Goal: Transaction & Acquisition: Purchase product/service

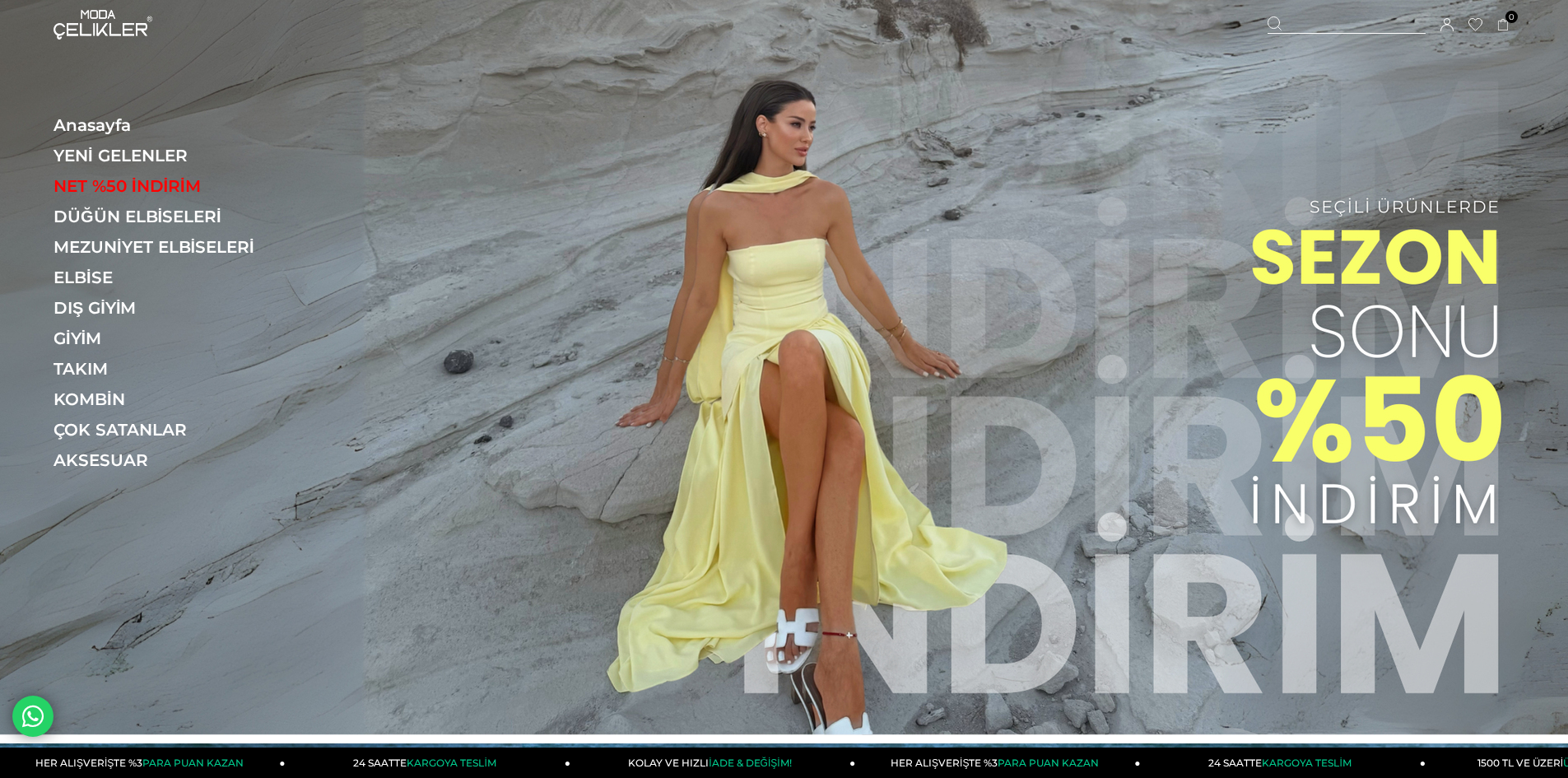
click at [1333, 17] on div at bounding box center [1346, 25] width 158 height 18
paste input "******"
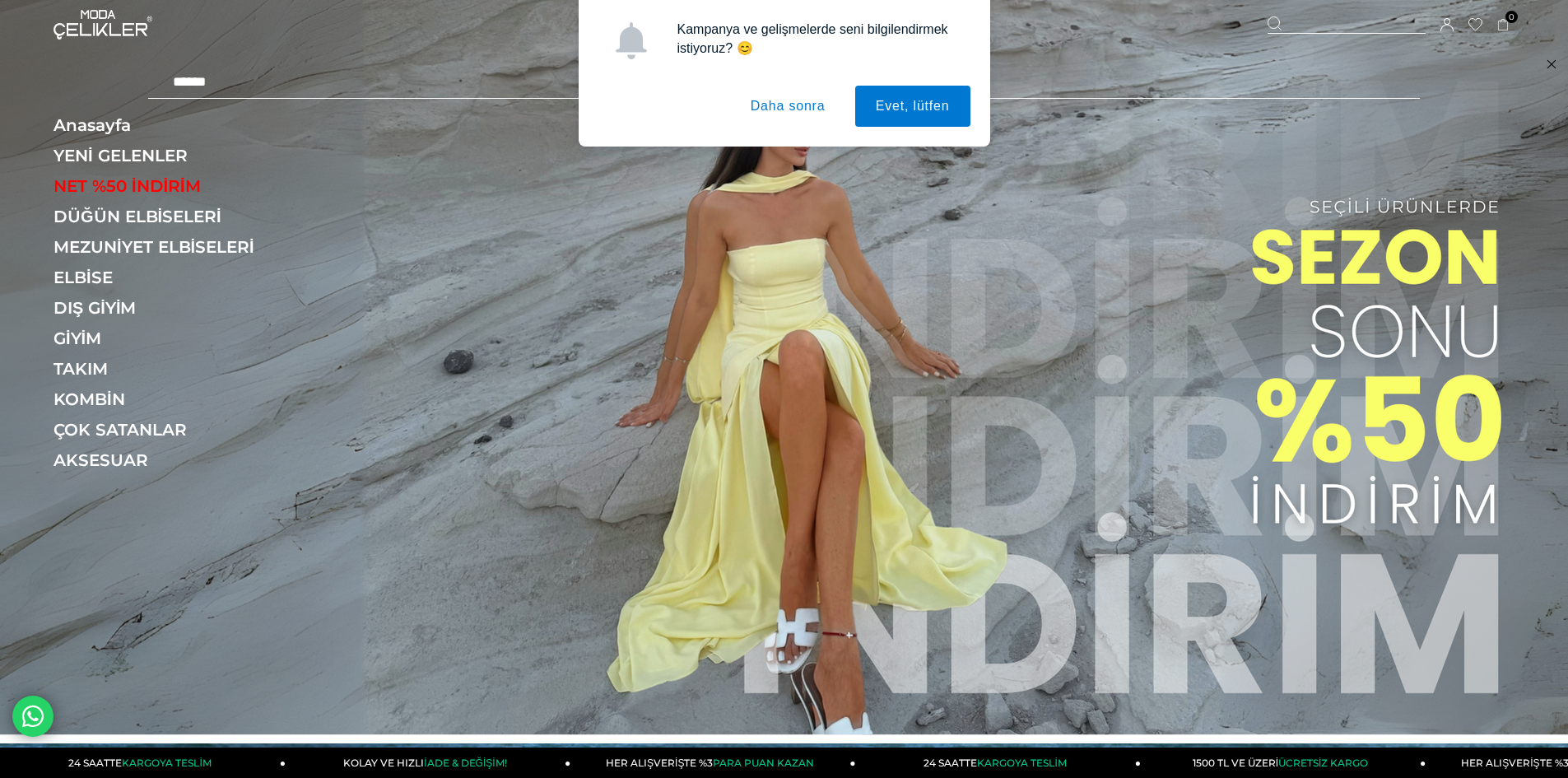
type input "******"
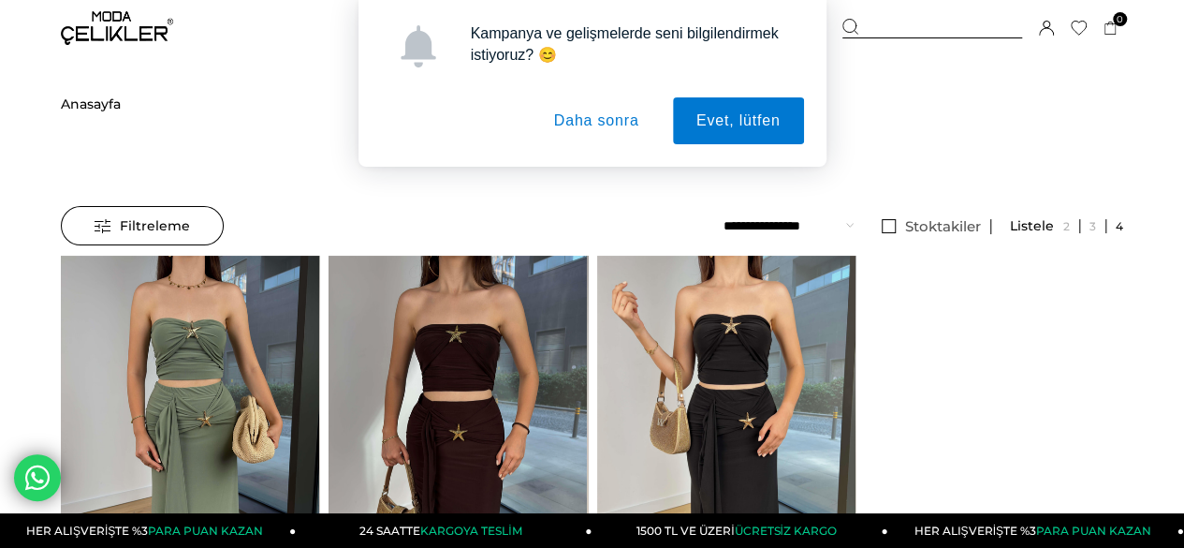
click at [619, 132] on button "Daha sonra" at bounding box center [597, 120] width 132 height 47
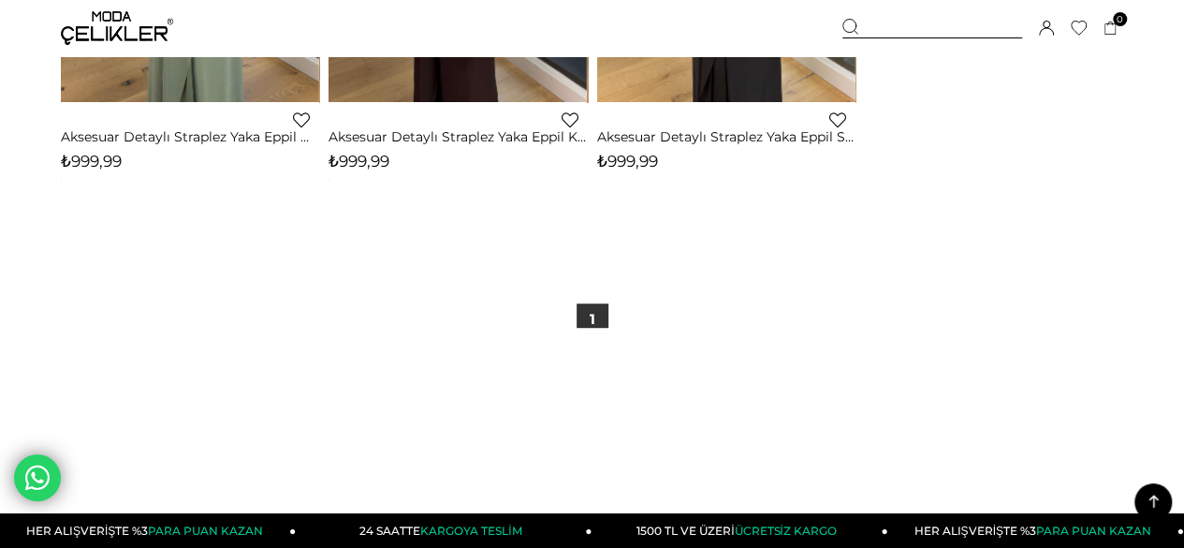
scroll to position [468, 0]
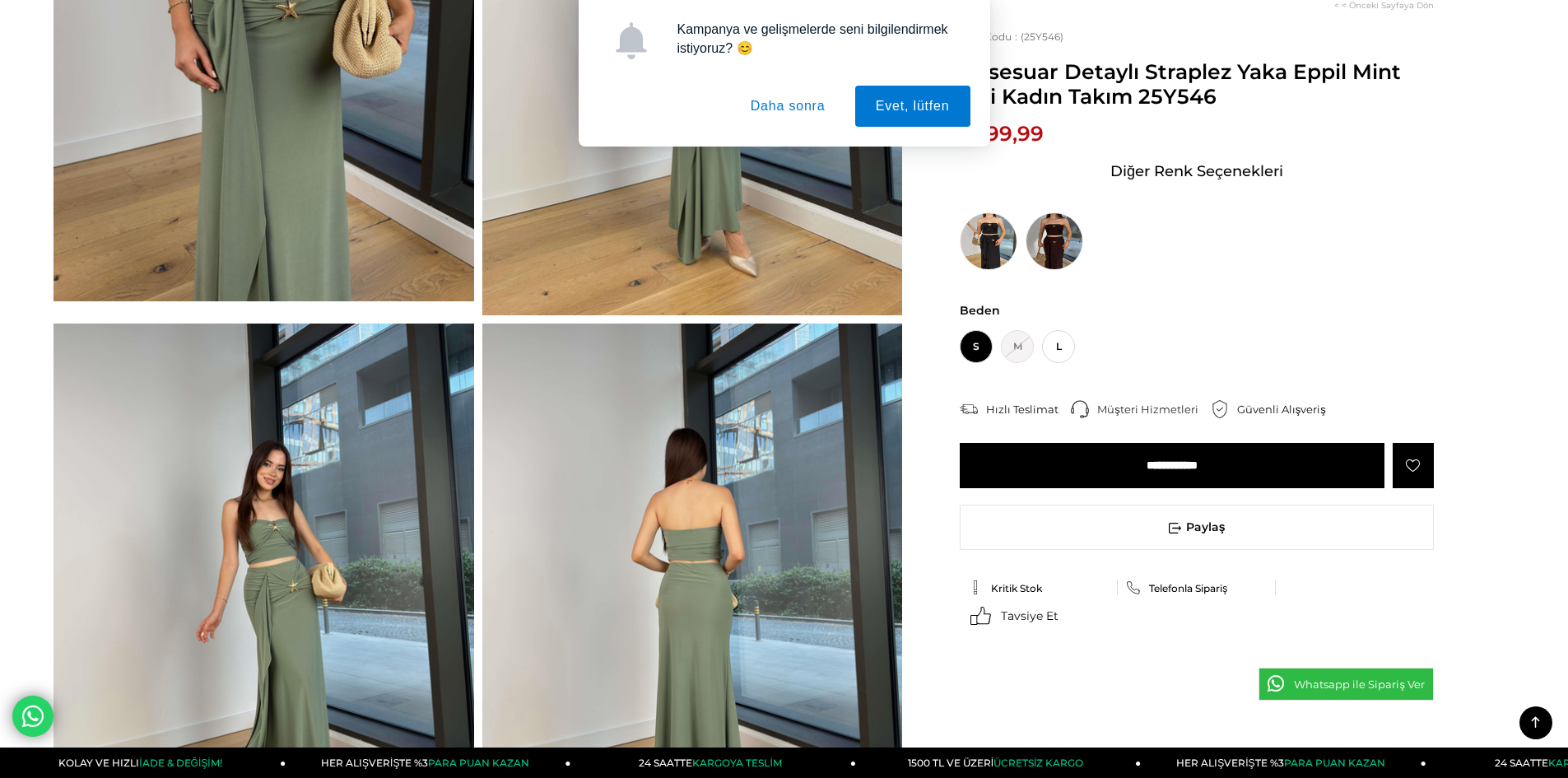
scroll to position [329, 0]
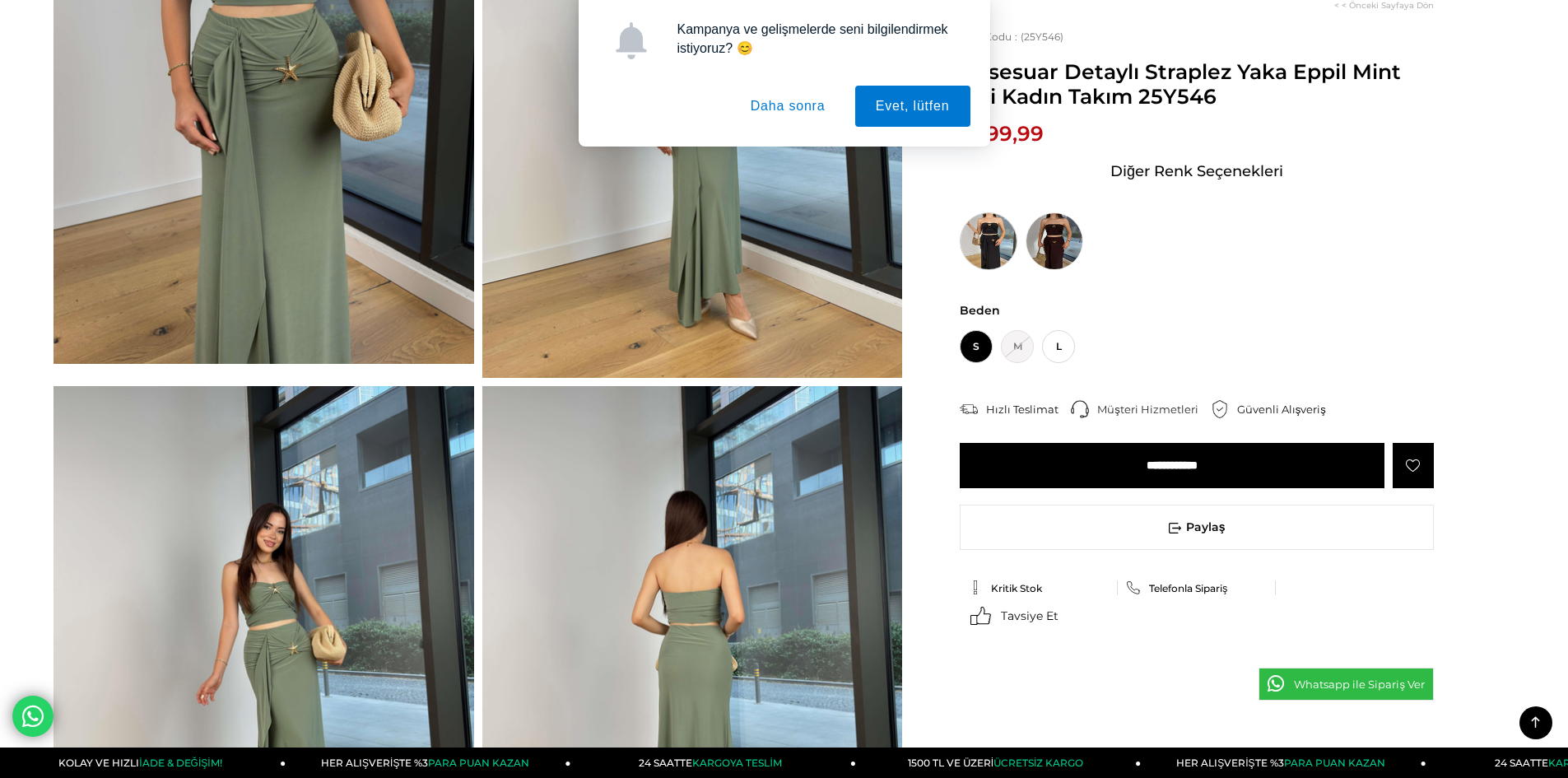
click at [1001, 244] on img at bounding box center [988, 241] width 58 height 58
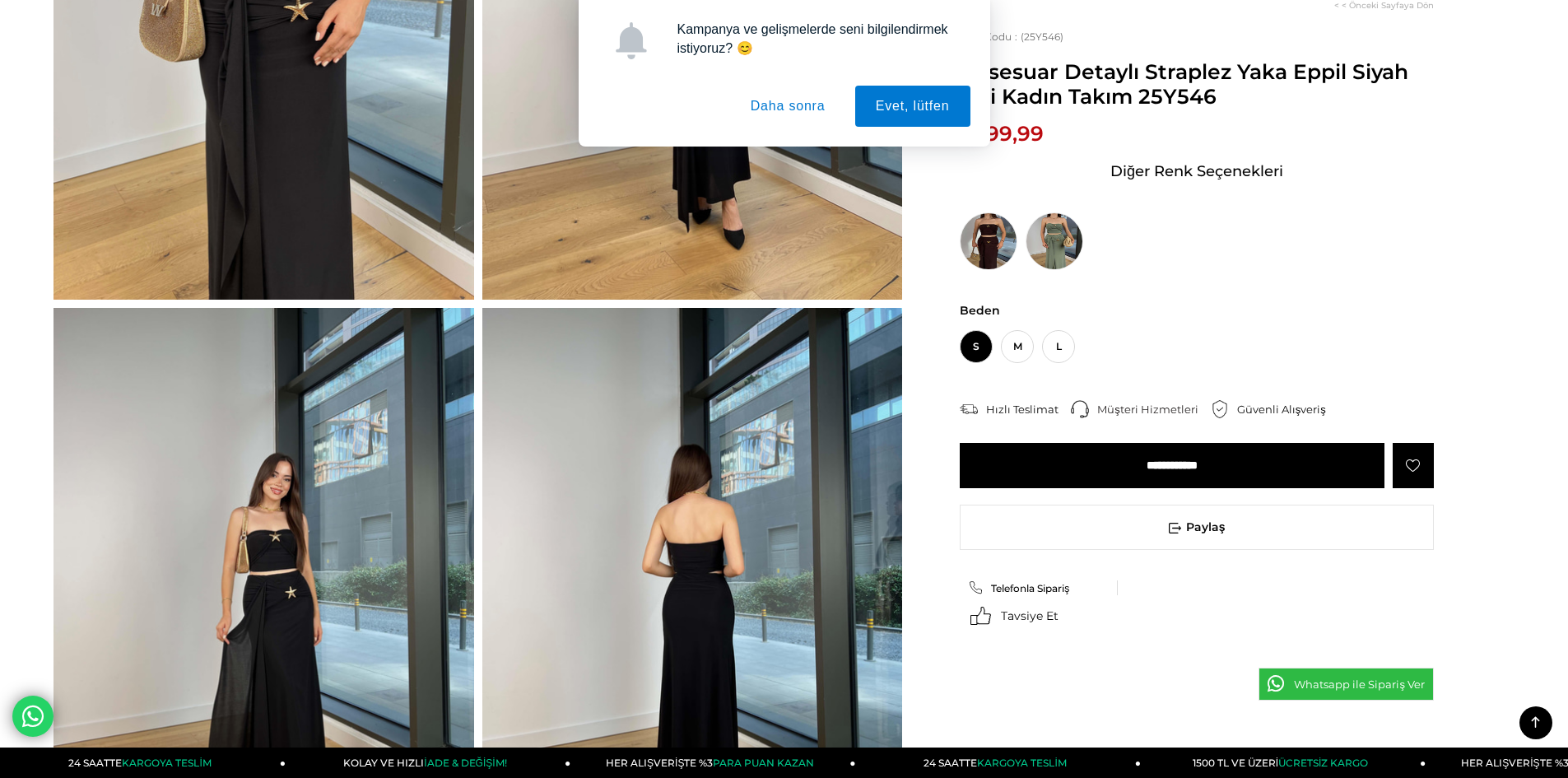
scroll to position [411, 0]
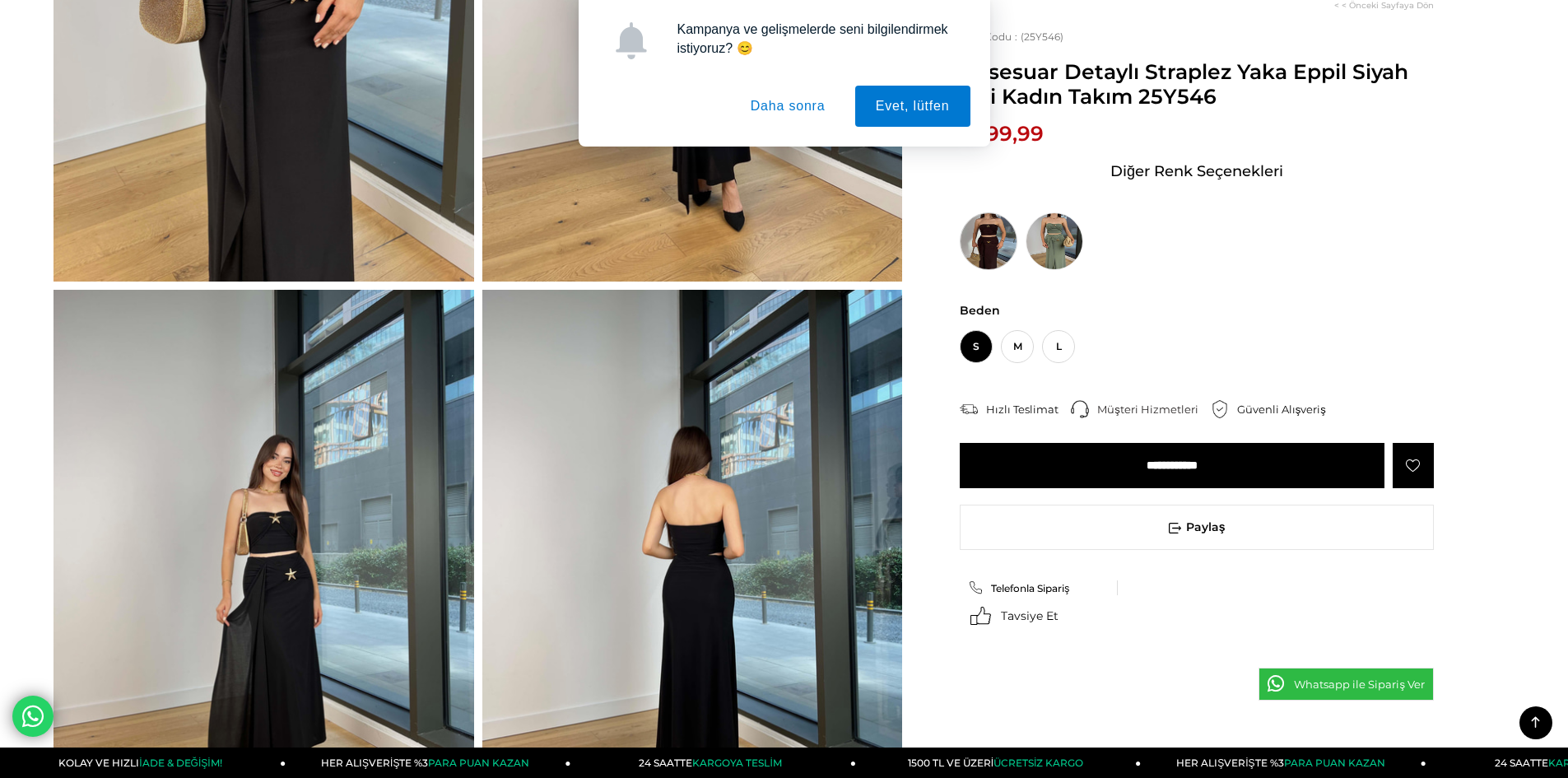
click at [1010, 254] on img at bounding box center [988, 241] width 58 height 58
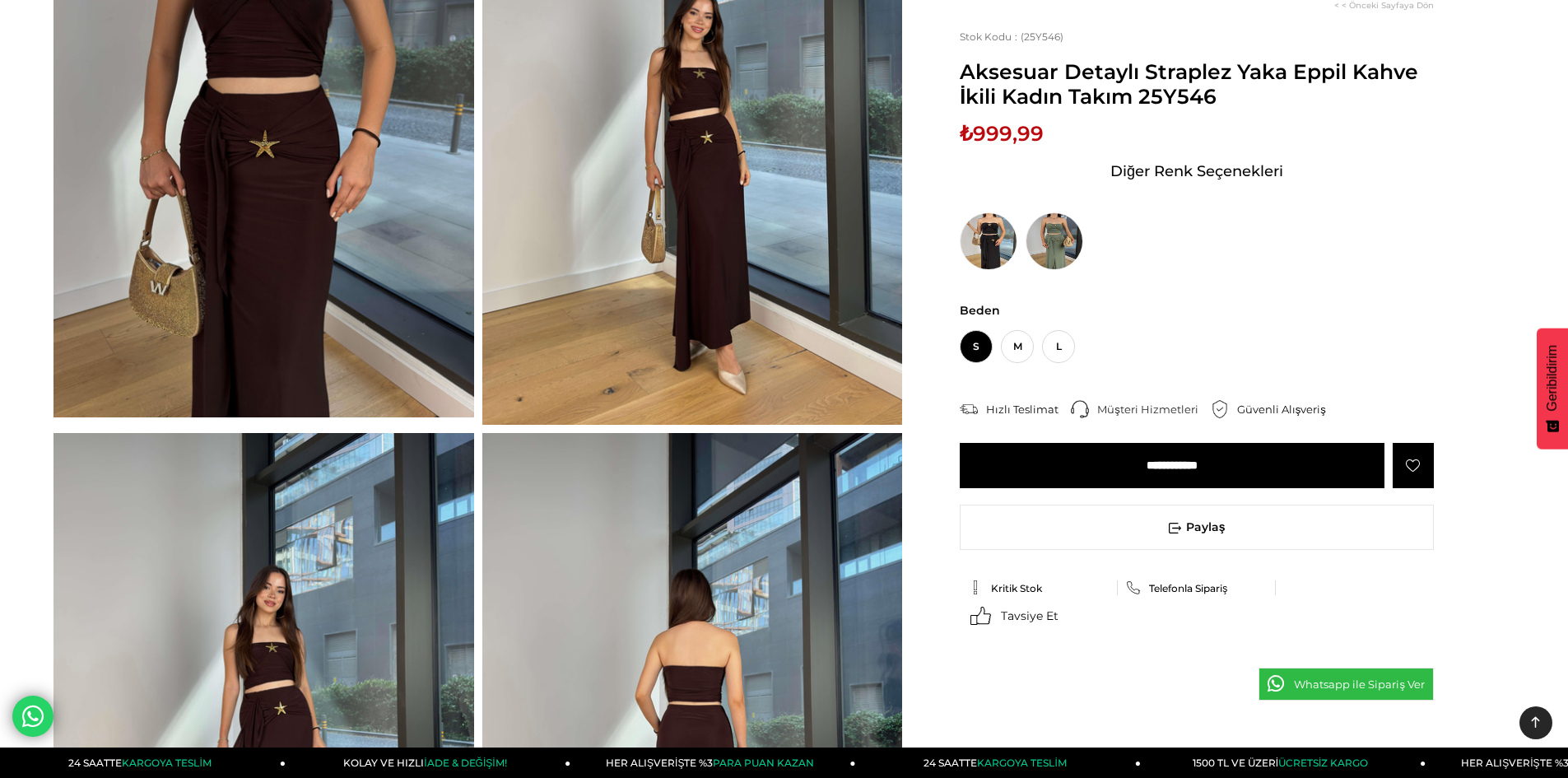
scroll to position [329, 0]
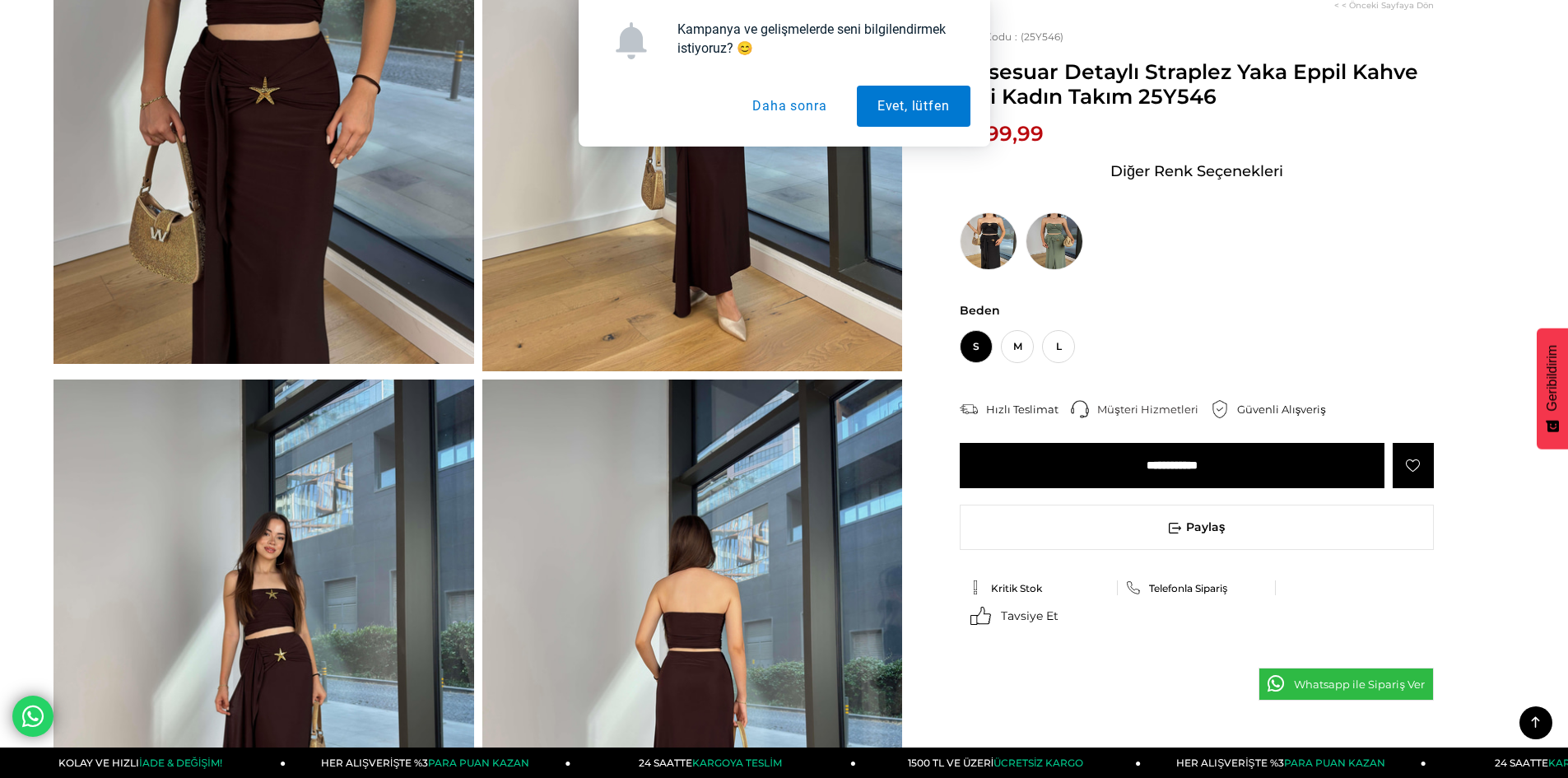
click at [767, 108] on button "Daha sonra" at bounding box center [789, 105] width 115 height 41
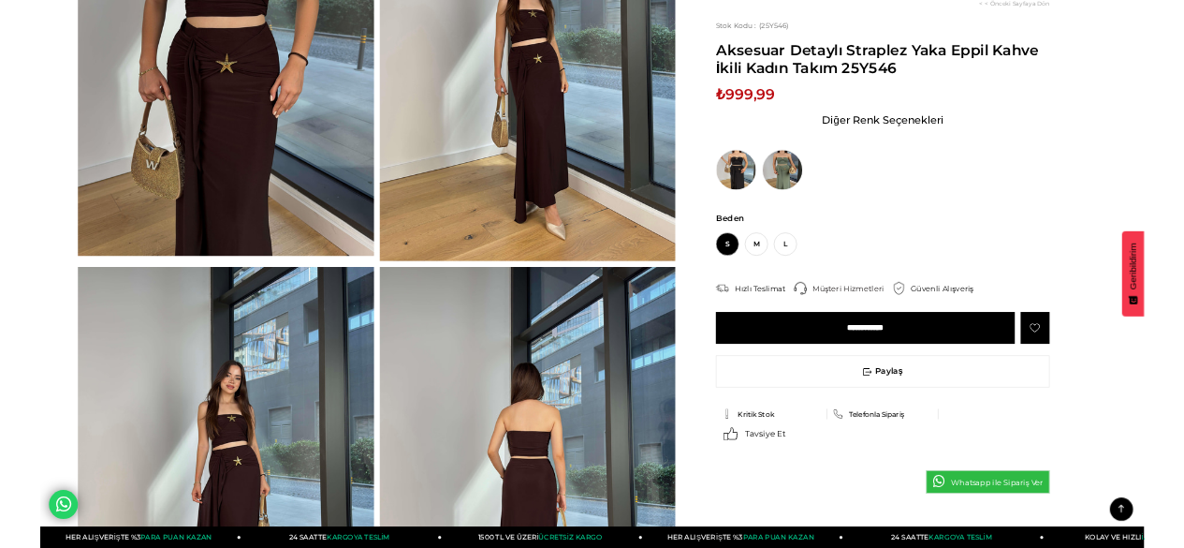
scroll to position [0, 0]
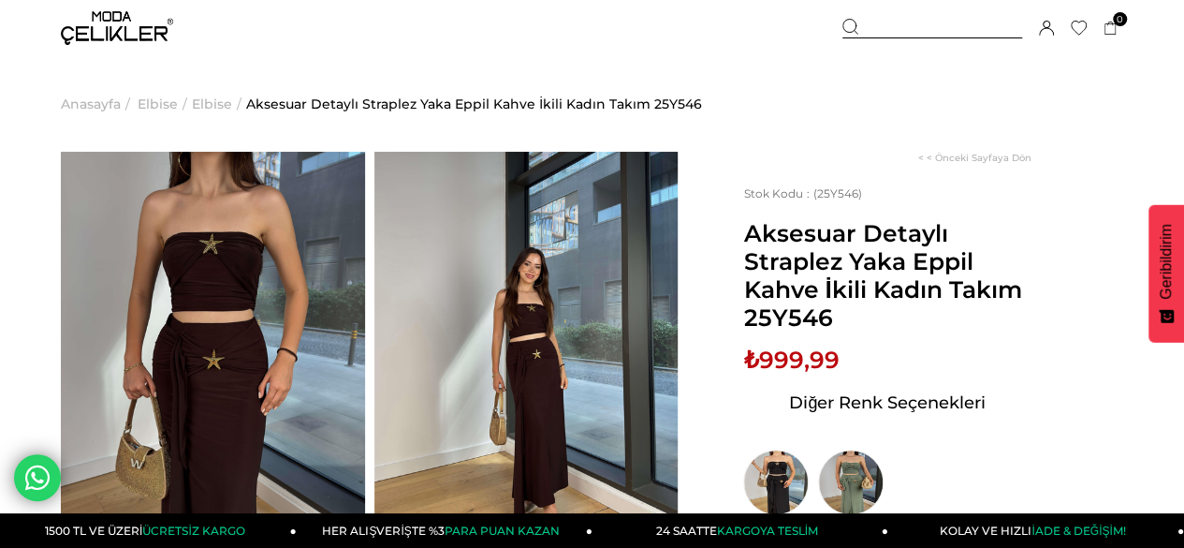
click at [893, 38] on div "Sepetim 0 Ürün Sepetinizde ürün bulunmamaktadır. Genel Toplam : Sepetim SİPARİŞ…" at bounding box center [982, 28] width 281 height 56
click at [892, 33] on div at bounding box center [932, 29] width 180 height 20
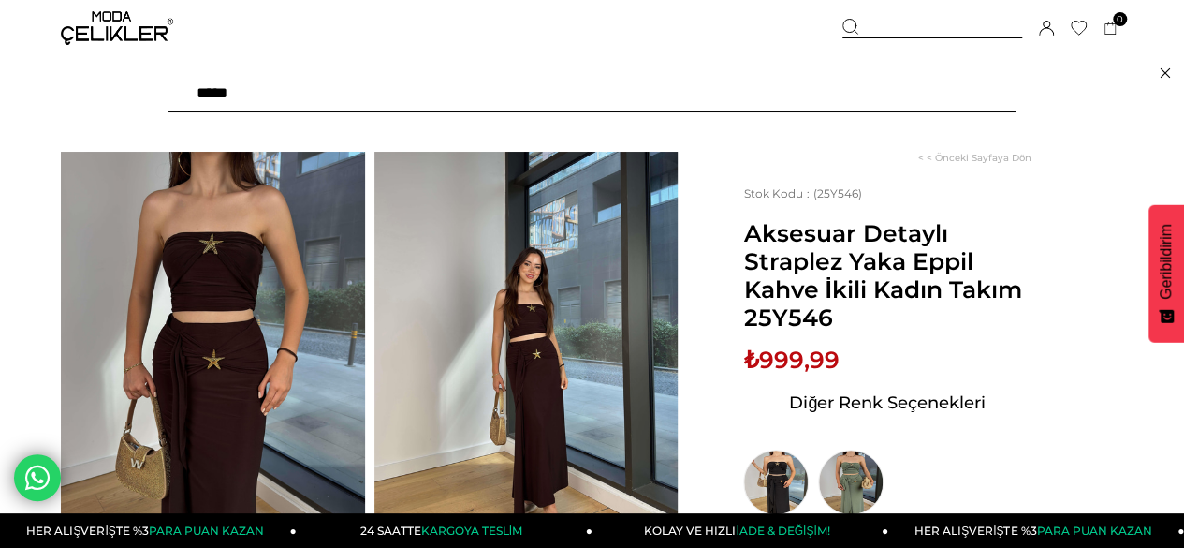
click at [445, 98] on input "text" at bounding box center [591, 93] width 847 height 37
paste input "******"
type input "******"
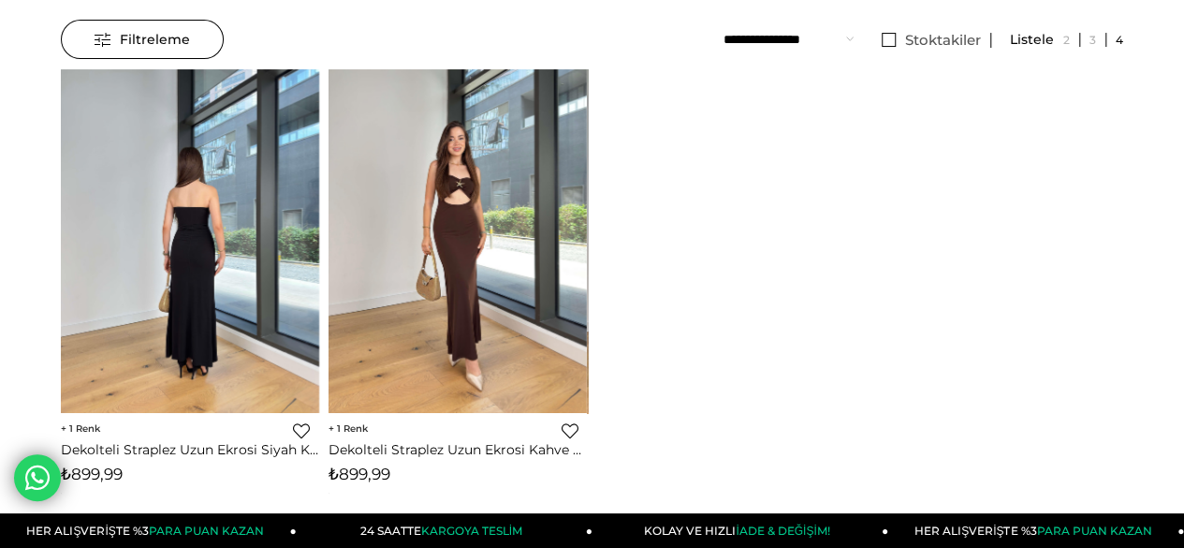
scroll to position [187, 0]
click at [193, 175] on img at bounding box center [190, 240] width 258 height 344
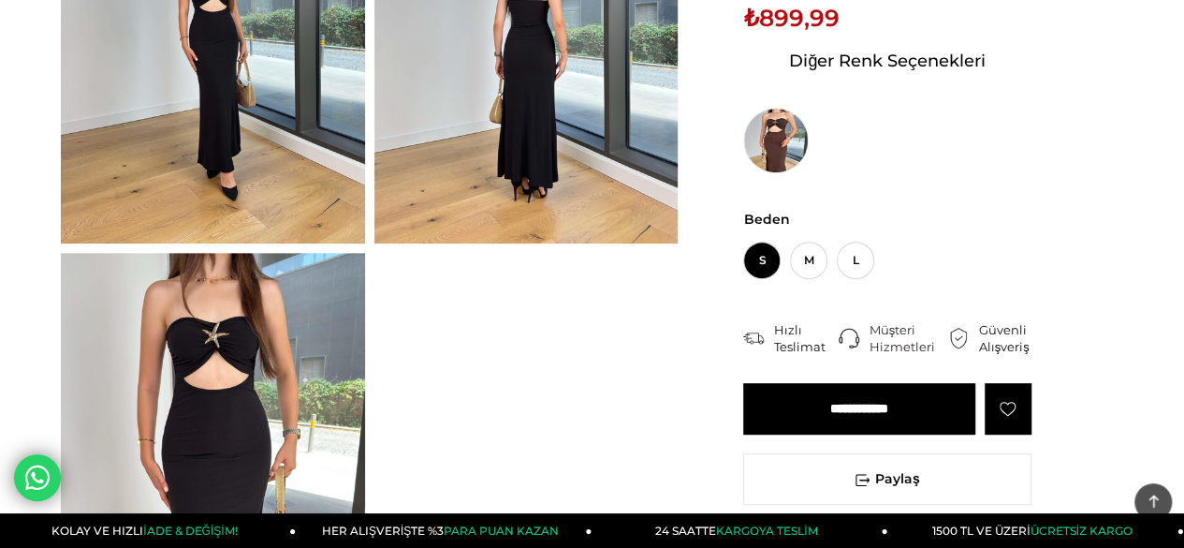
scroll to position [374, 0]
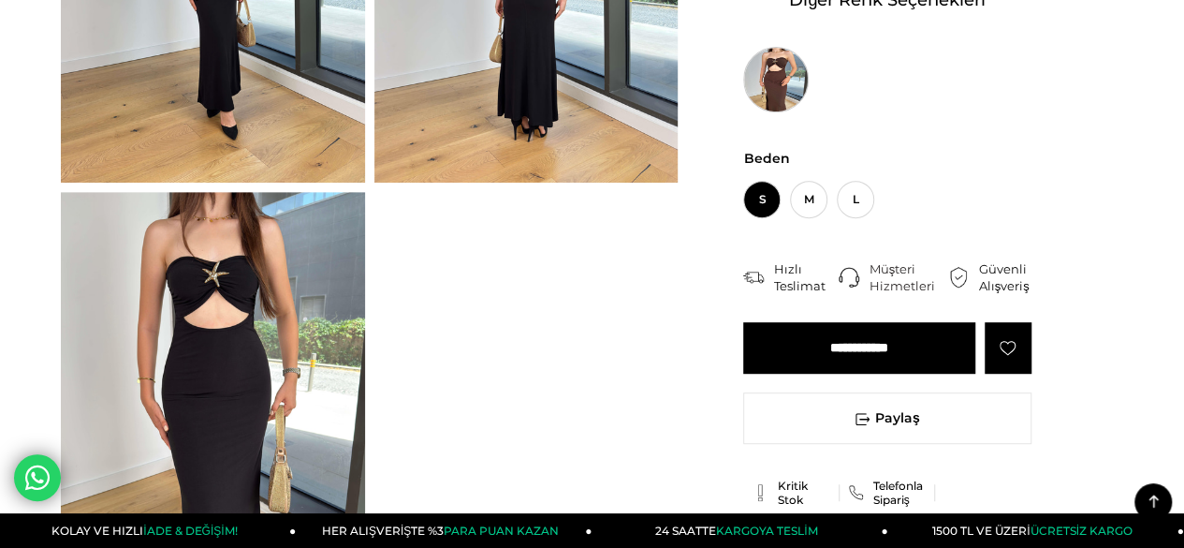
click at [773, 72] on img at bounding box center [776, 80] width 66 height 66
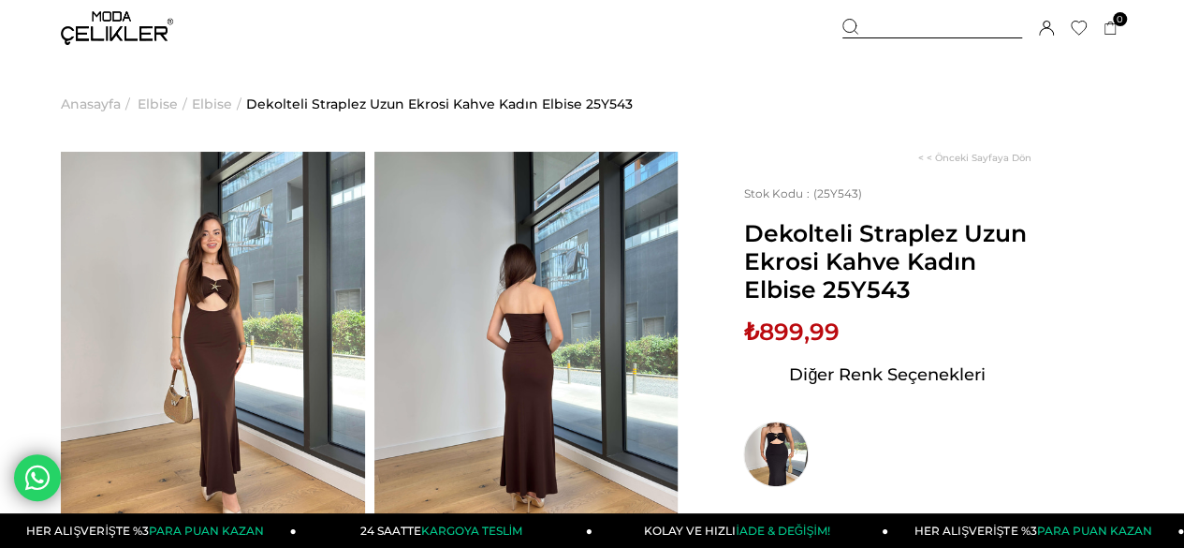
drag, startPoint x: 350, startPoint y: 162, endPoint x: 532, endPoint y: 274, distance: 213.5
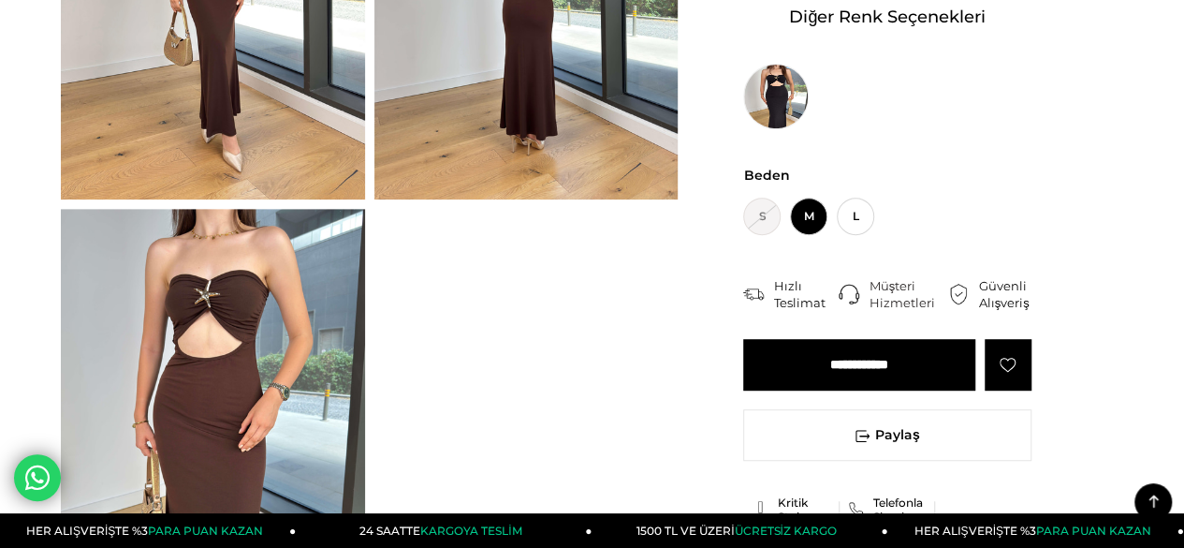
scroll to position [281, 0]
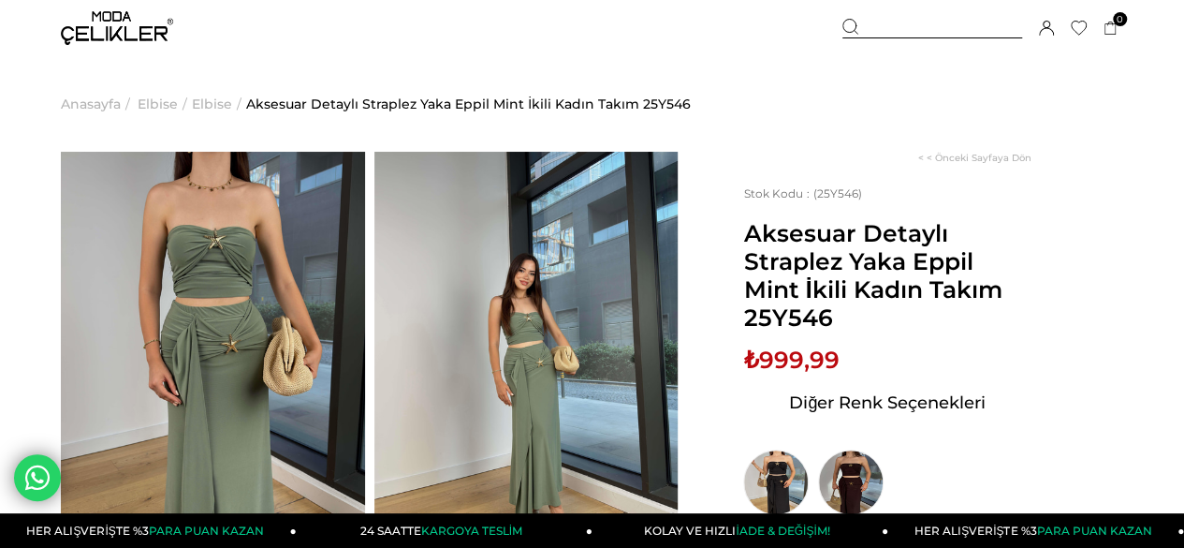
drag, startPoint x: 745, startPoint y: 233, endPoint x: 1000, endPoint y: 287, distance: 260.3
click at [1000, 287] on span "Aksesuar Detaylı Straplez Yaka Eppil Mint İkili Kadın Takım 25Y546" at bounding box center [887, 275] width 288 height 112
copy span "Aksesuar Detaylı Straplez Yaka Eppil Mint İkili Kadın Takım"
